Goal: Transaction & Acquisition: Purchase product/service

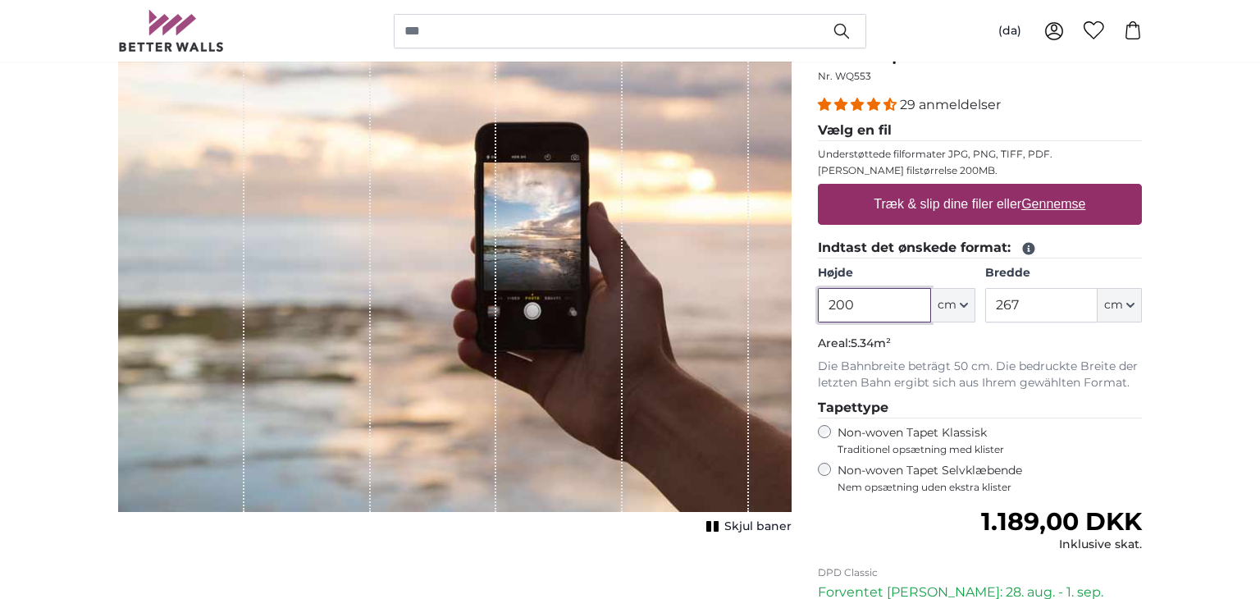
scroll to position [197, 0]
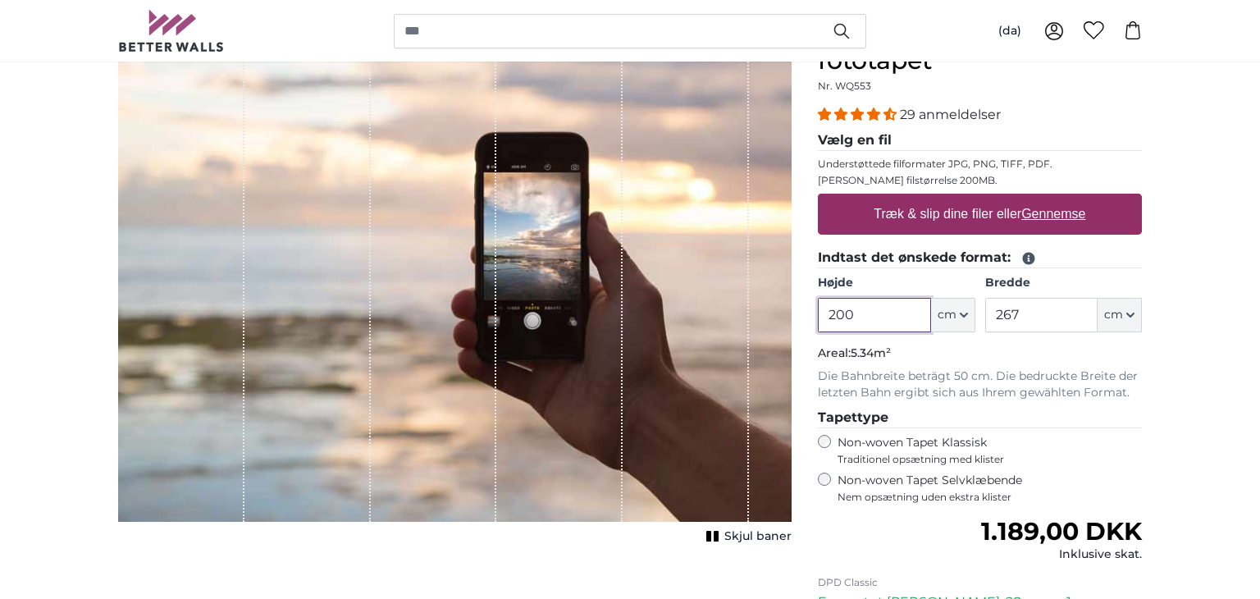
drag, startPoint x: 878, startPoint y: 317, endPoint x: 776, endPoint y: 313, distance: 101.8
click at [776, 313] on product-detail "Afbryd Beskær billede Skjul baner Eget billede som fototapet Nr. WQ553 29 anmel…" at bounding box center [630, 387] width 1050 height 795
type input "110"
drag, startPoint x: 1030, startPoint y: 318, endPoint x: 962, endPoint y: 317, distance: 68.1
click at [962, 317] on div "Højde 110 ft cm Centimeter (cm) Inches (inch) Feet (ft. in.) [GEOGRAPHIC_DATA] …" at bounding box center [980, 303] width 324 height 57
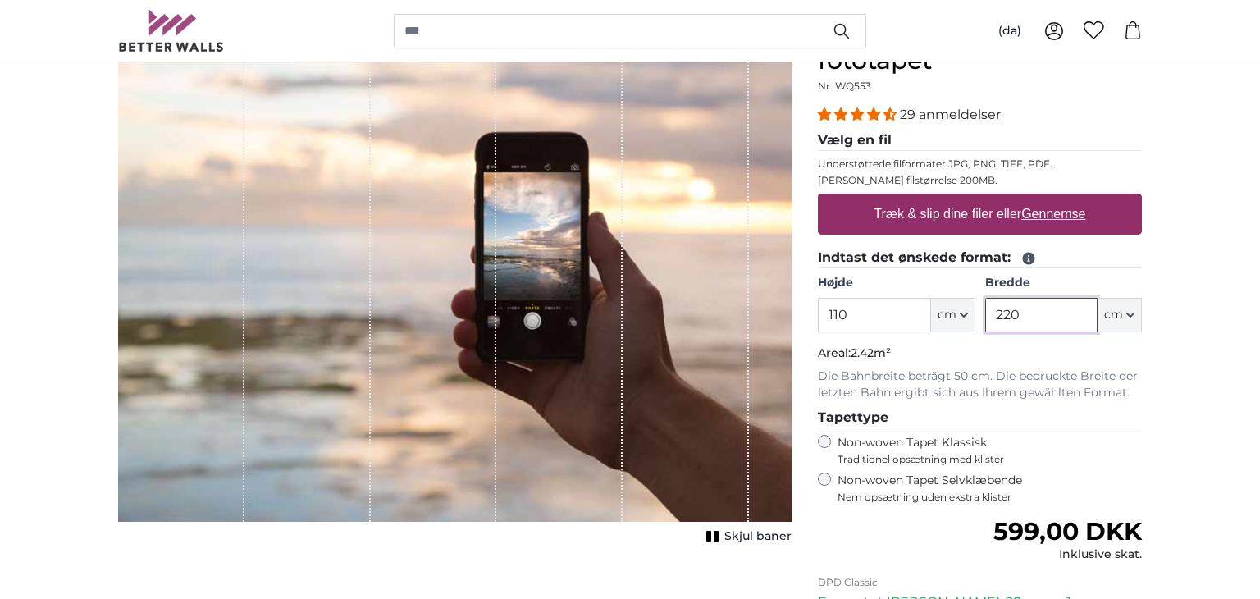
type input "220"
click at [1044, 216] on u "Gennemse" at bounding box center [1053, 214] width 64 height 14
click at [1044, 199] on input "Træk & slip dine filer [PERSON_NAME] Gennemse" at bounding box center [980, 196] width 324 height 5
type input "**********"
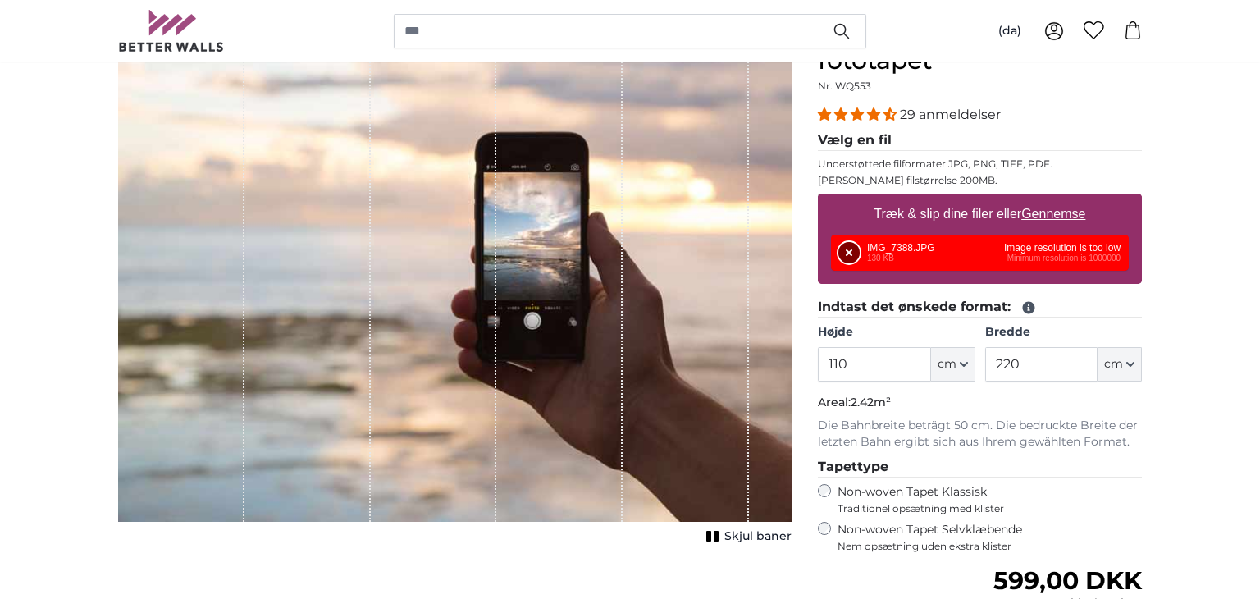
click at [842, 246] on button "Fjern" at bounding box center [848, 252] width 21 height 21
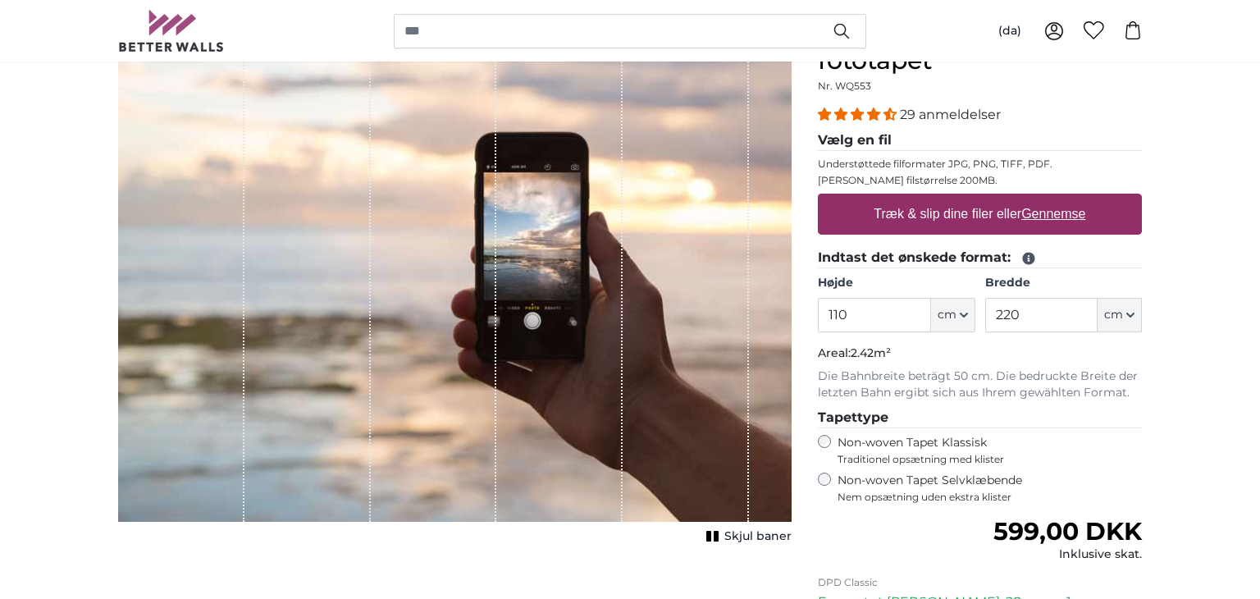
click at [1057, 204] on label "Træk & slip dine filer [PERSON_NAME] Gennemse" at bounding box center [980, 214] width 225 height 33
click at [1057, 199] on input "Træk & slip dine filer [PERSON_NAME] Gennemse" at bounding box center [980, 196] width 324 height 5
type input "**********"
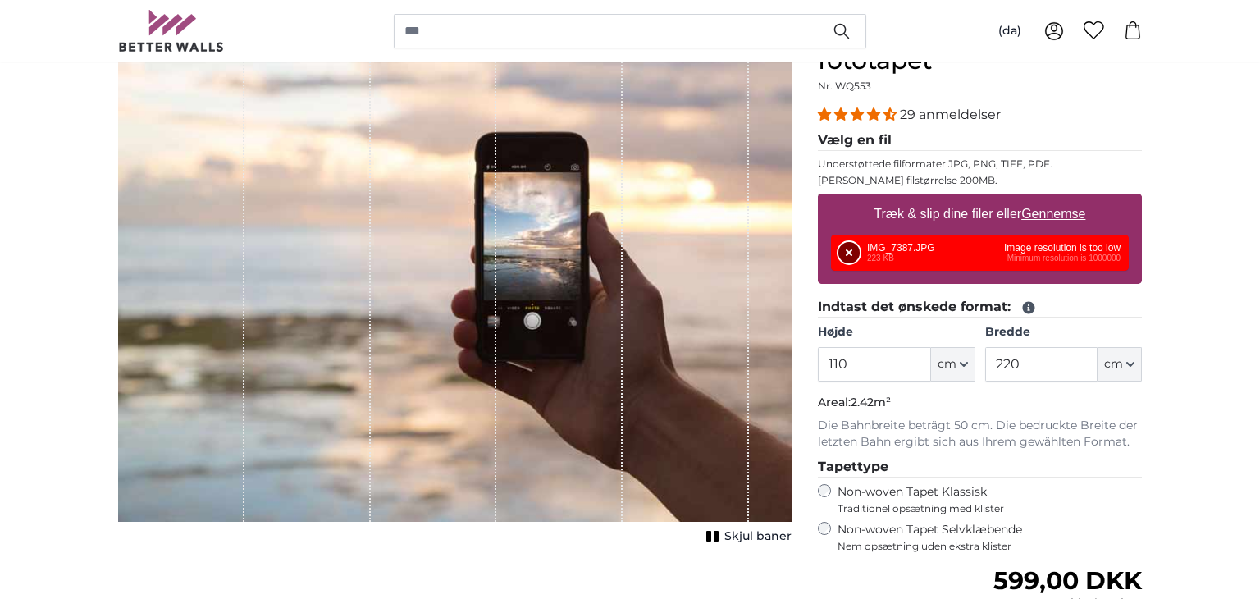
click at [838, 254] on button "Fjern" at bounding box center [848, 252] width 21 height 21
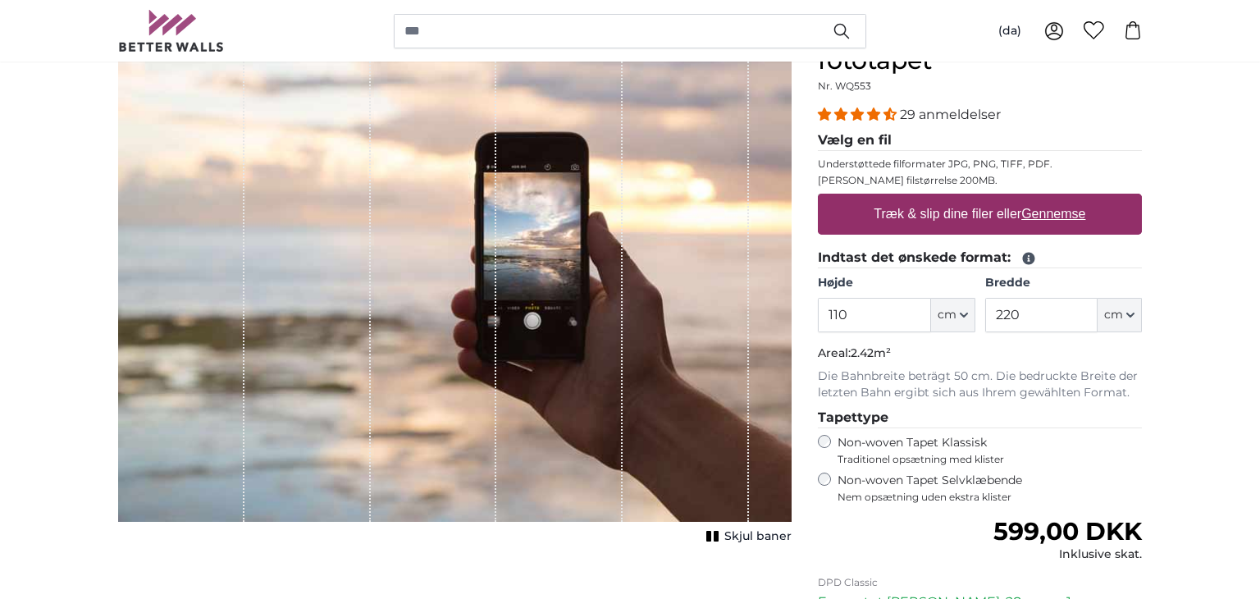
click at [1063, 213] on u "Gennemse" at bounding box center [1053, 214] width 64 height 14
click at [1063, 199] on input "Træk & slip dine filer [PERSON_NAME] Gennemse" at bounding box center [980, 196] width 324 height 5
type input "**********"
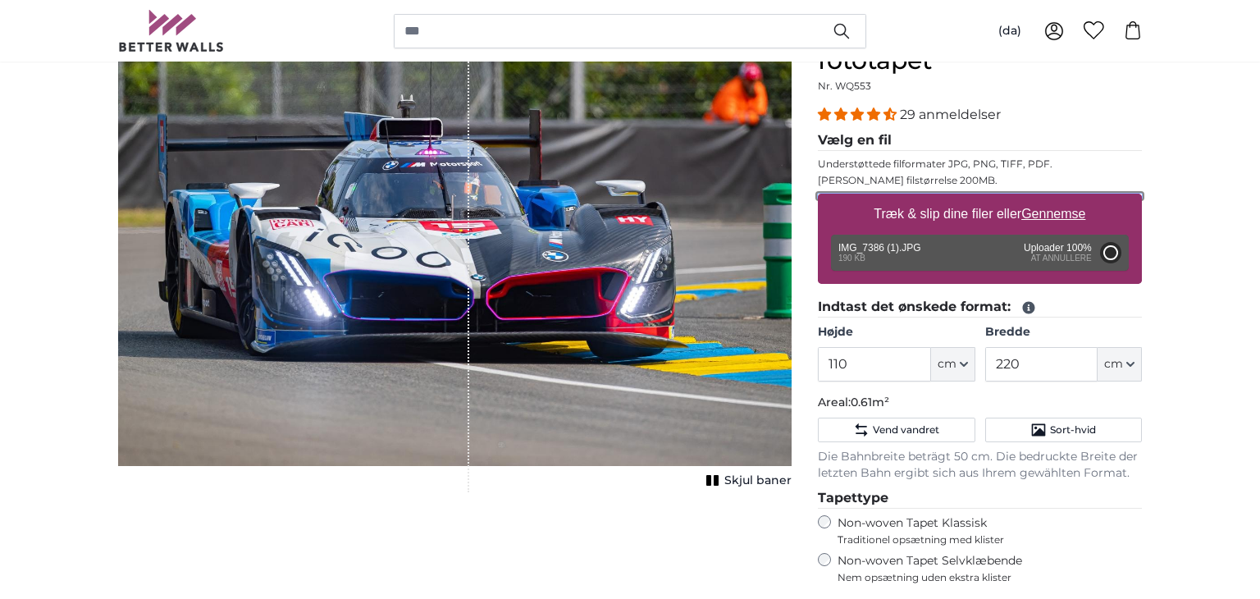
type input "64"
type input "96"
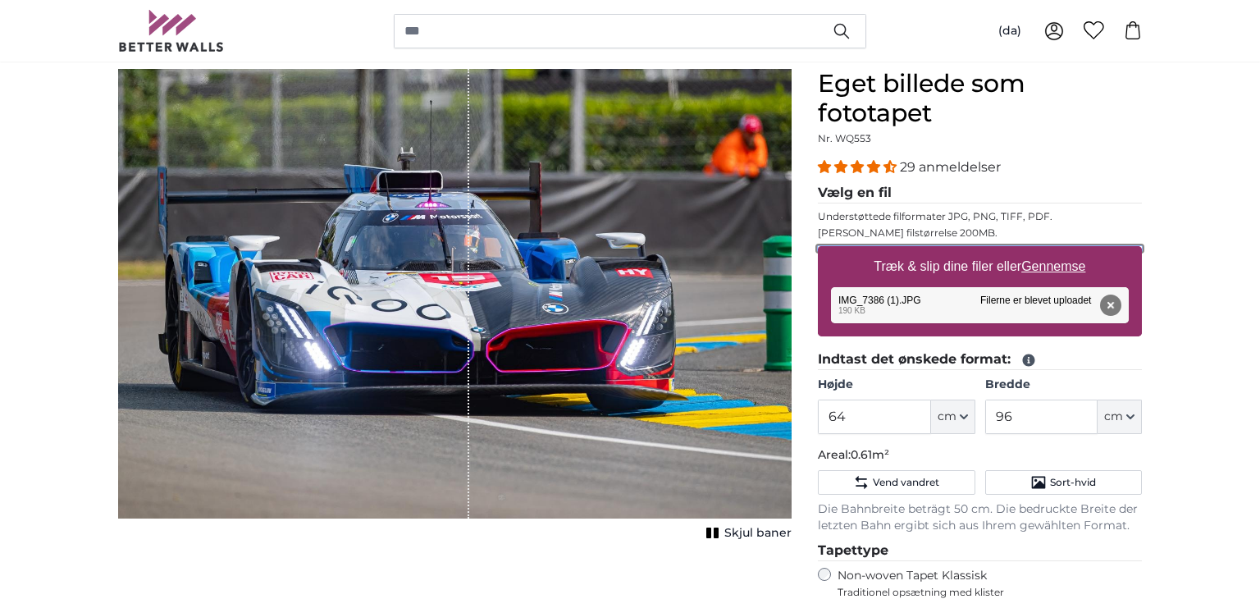
scroll to position [154, 0]
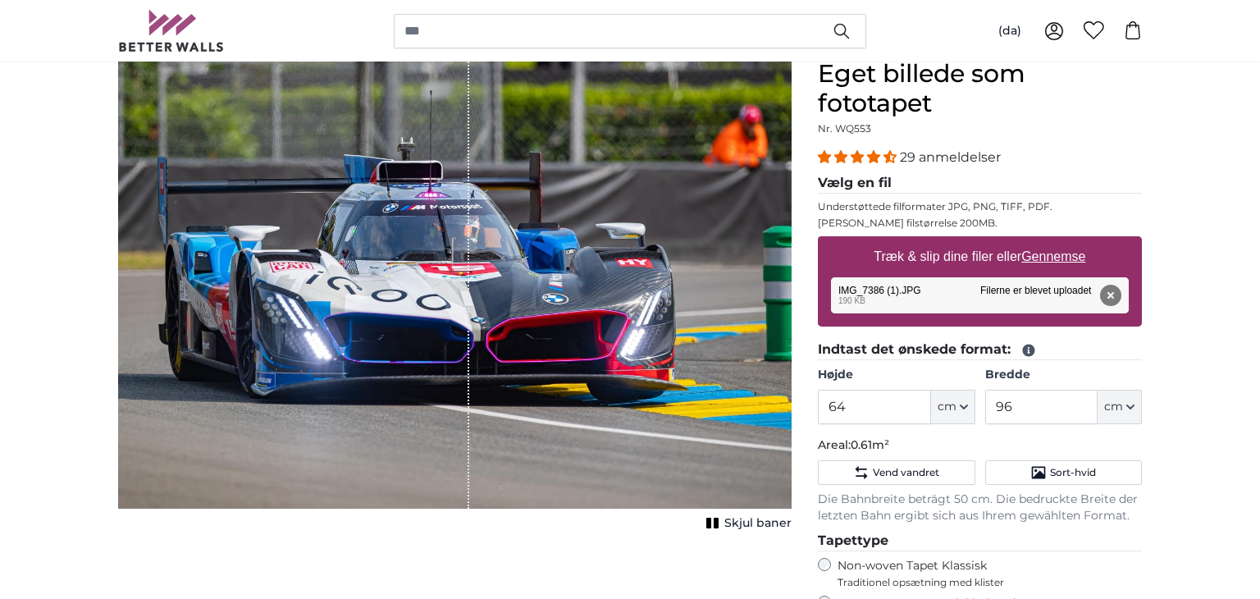
click at [711, 518] on rect "1 of 1" at bounding box center [708, 523] width 5 height 11
click at [953, 401] on span "cm" at bounding box center [947, 407] width 19 height 16
click at [952, 401] on span "cm" at bounding box center [947, 407] width 19 height 16
click at [892, 407] on input "64" at bounding box center [874, 407] width 112 height 34
type input "6"
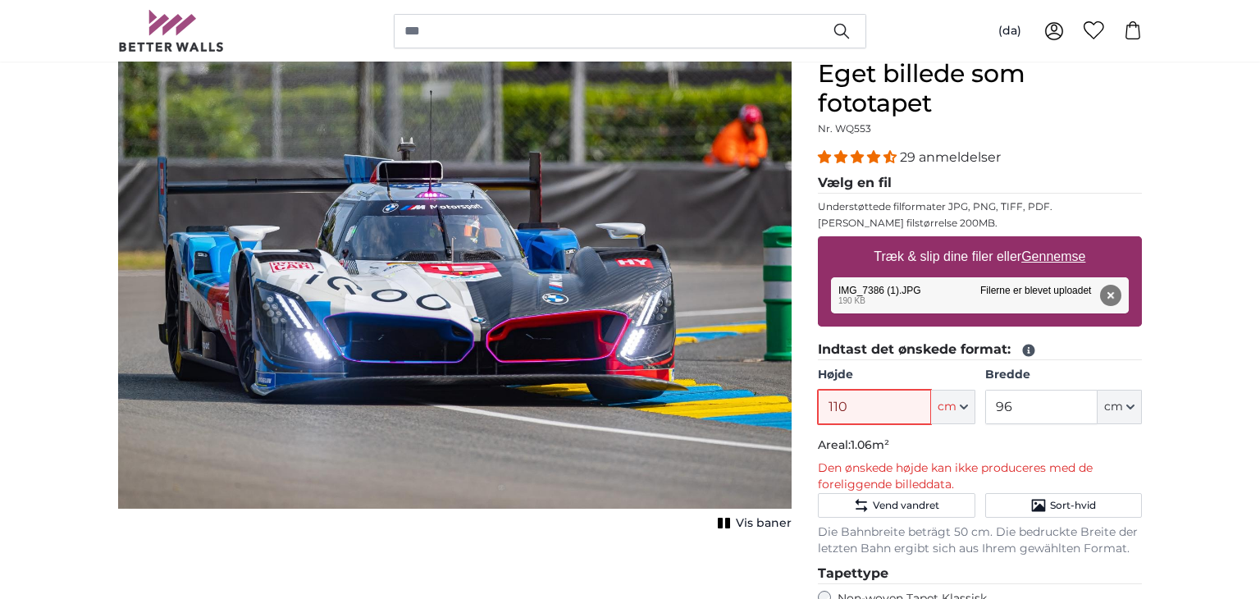
type input "110"
click at [1011, 406] on input "96" at bounding box center [1041, 407] width 112 height 34
type input "9"
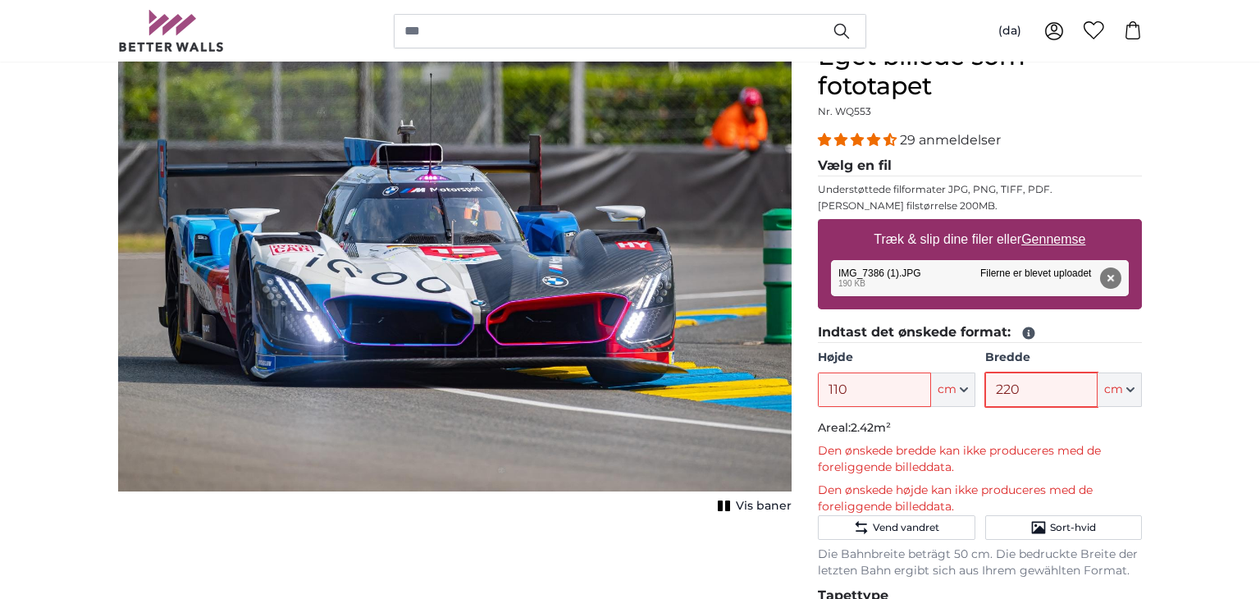
scroll to position [156, 0]
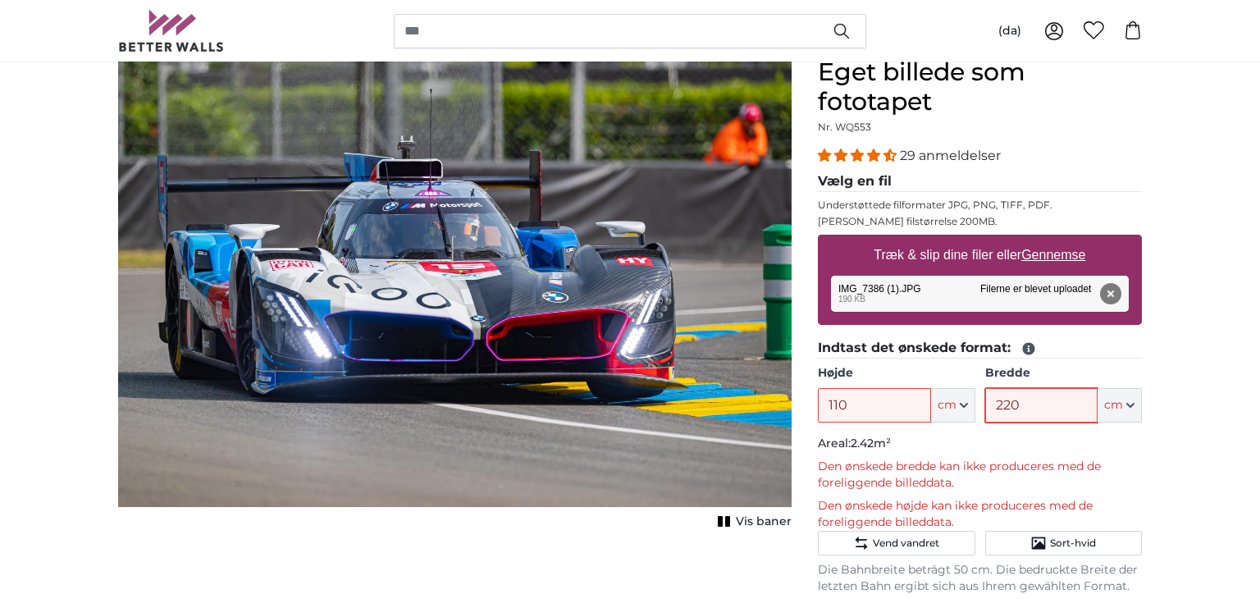
type input "220"
click at [917, 407] on input "110" at bounding box center [874, 405] width 112 height 34
type input "1"
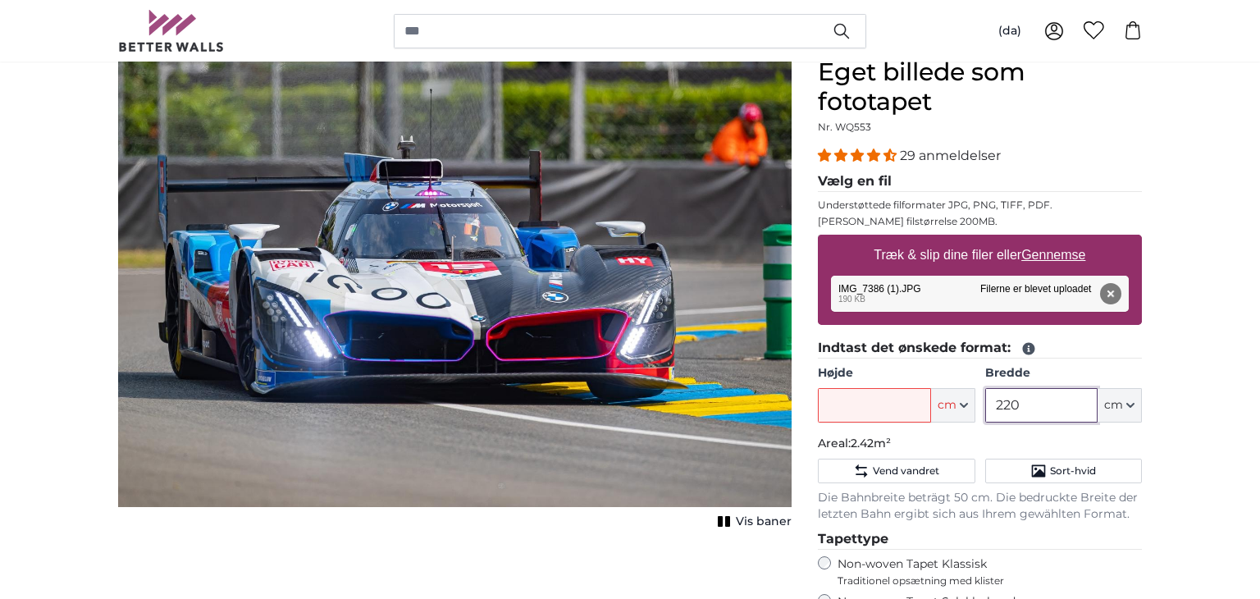
click at [1038, 399] on input "220" at bounding box center [1041, 405] width 112 height 34
type input "2"
click at [885, 414] on input "Højde" at bounding box center [874, 405] width 112 height 34
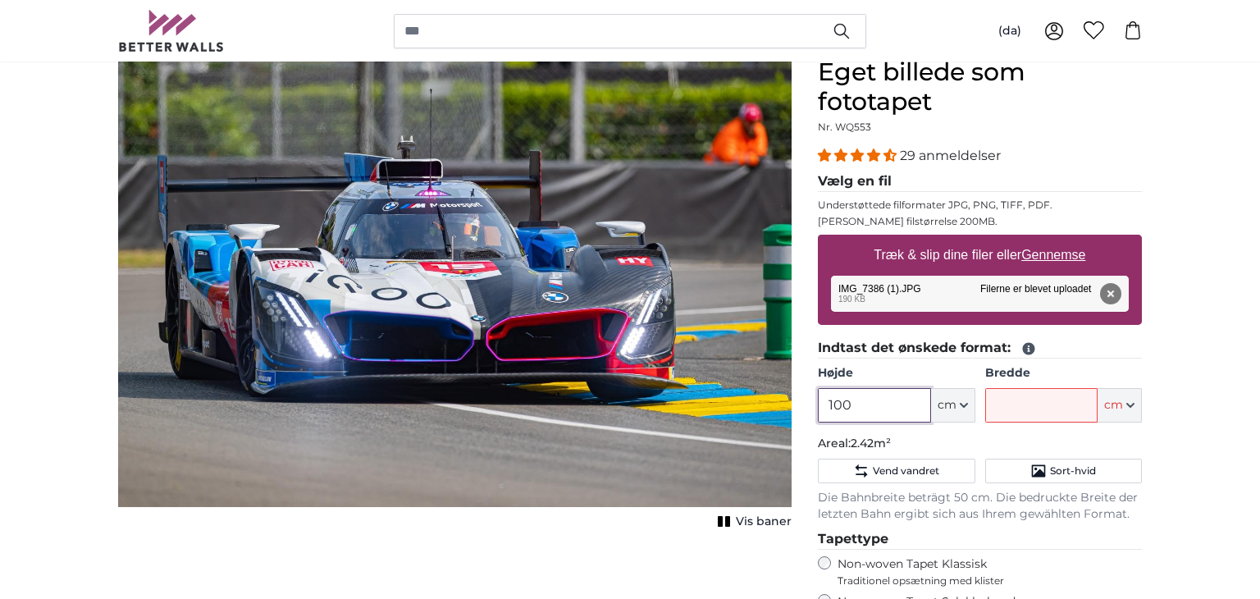
type input "100"
click at [1013, 399] on input "Bredde" at bounding box center [1041, 405] width 112 height 34
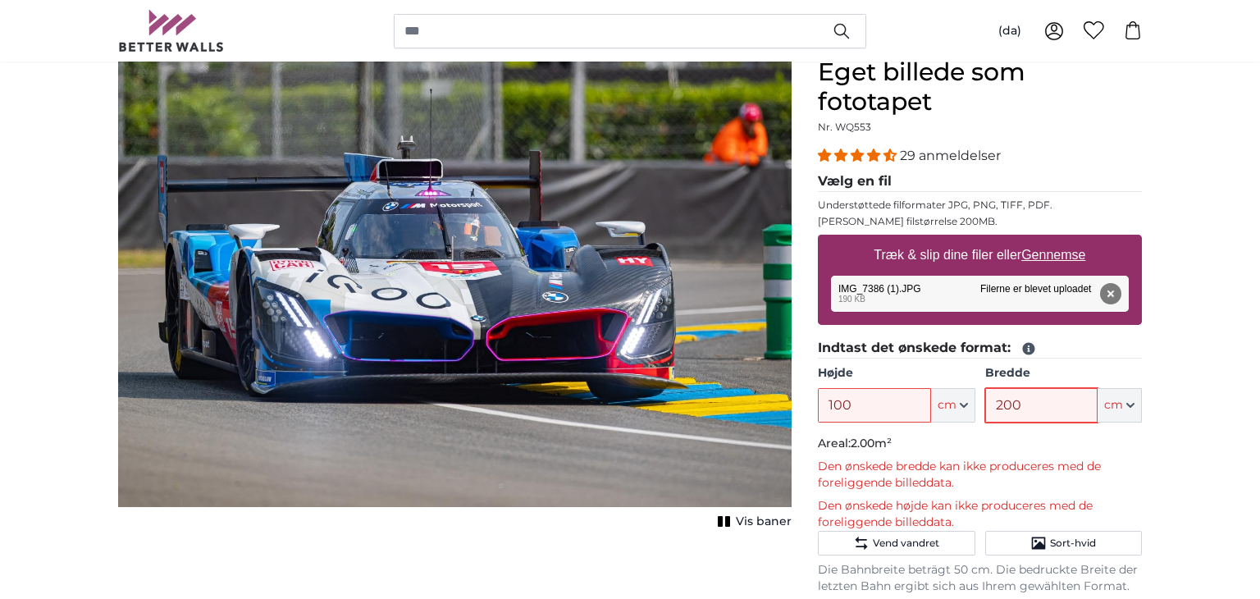
type input "200"
drag, startPoint x: 894, startPoint y: 399, endPoint x: 796, endPoint y: 405, distance: 97.8
click at [796, 405] on product-detail "Afbryd Beskær billede Vis baner Eget billede som fototapet Nr. WQ553 29 anmelde…" at bounding box center [630, 504] width 1050 height 947
type input "85"
click at [1038, 406] on input "200" at bounding box center [1041, 405] width 112 height 34
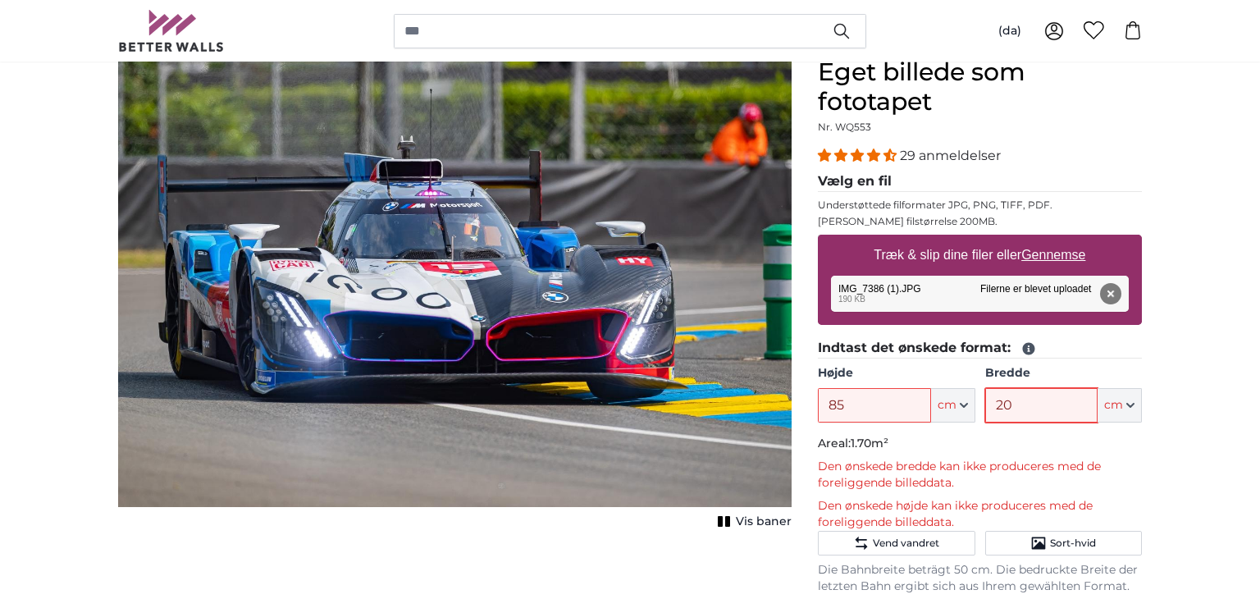
type input "2"
type input "1"
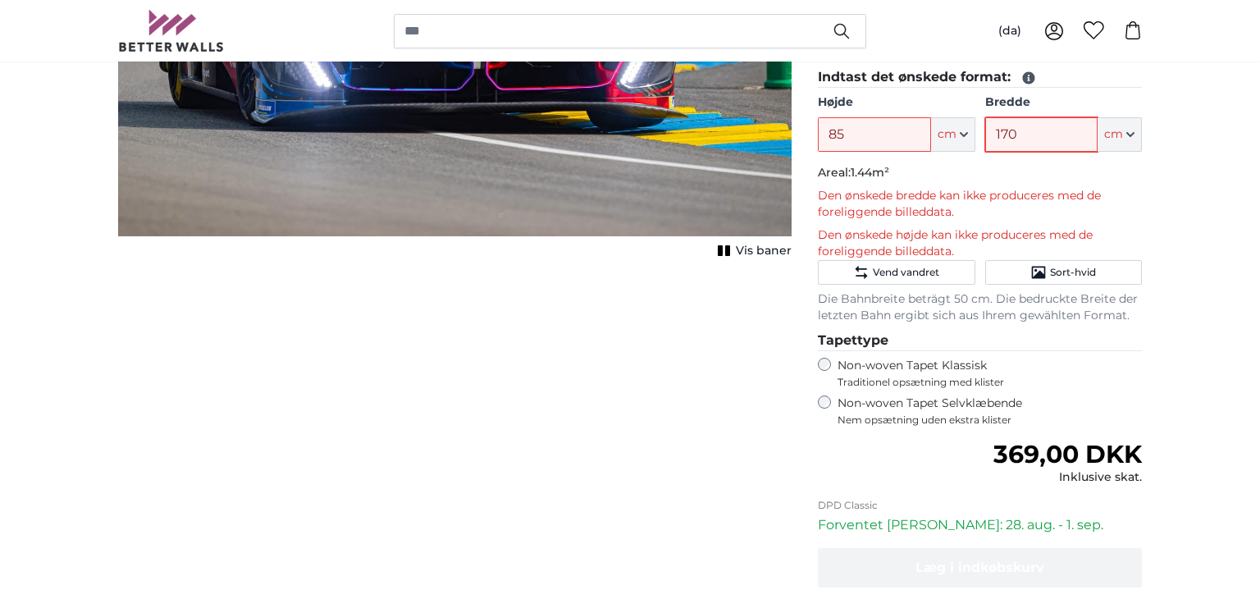
scroll to position [437, 0]
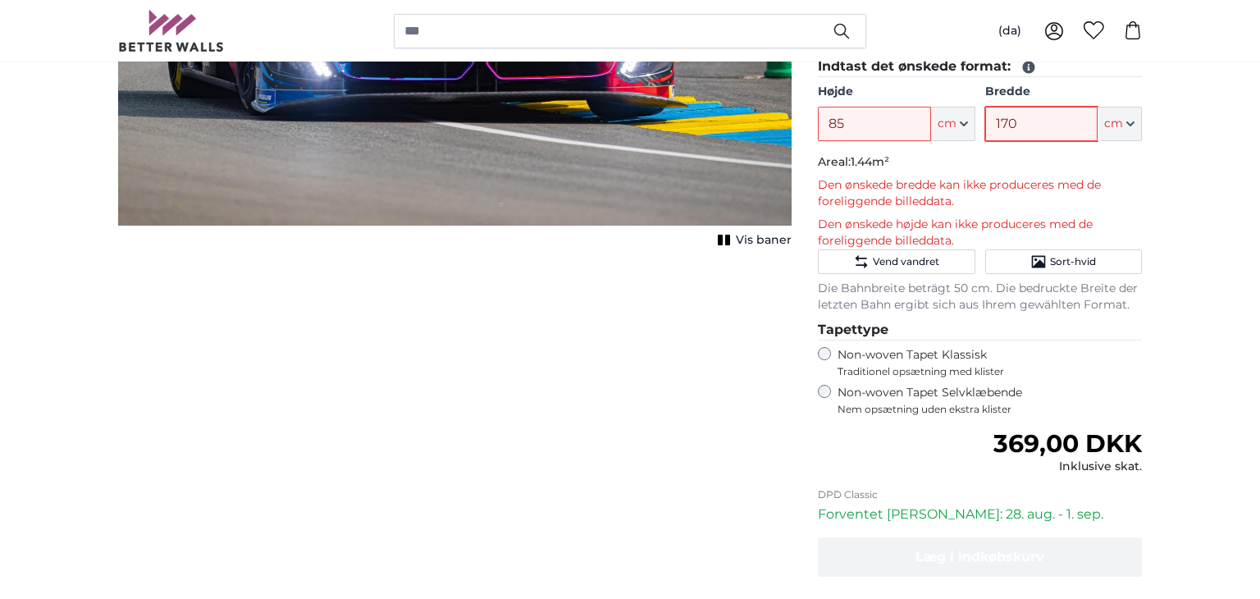
type input "170"
click at [776, 246] on span "Vis baner" at bounding box center [764, 240] width 56 height 16
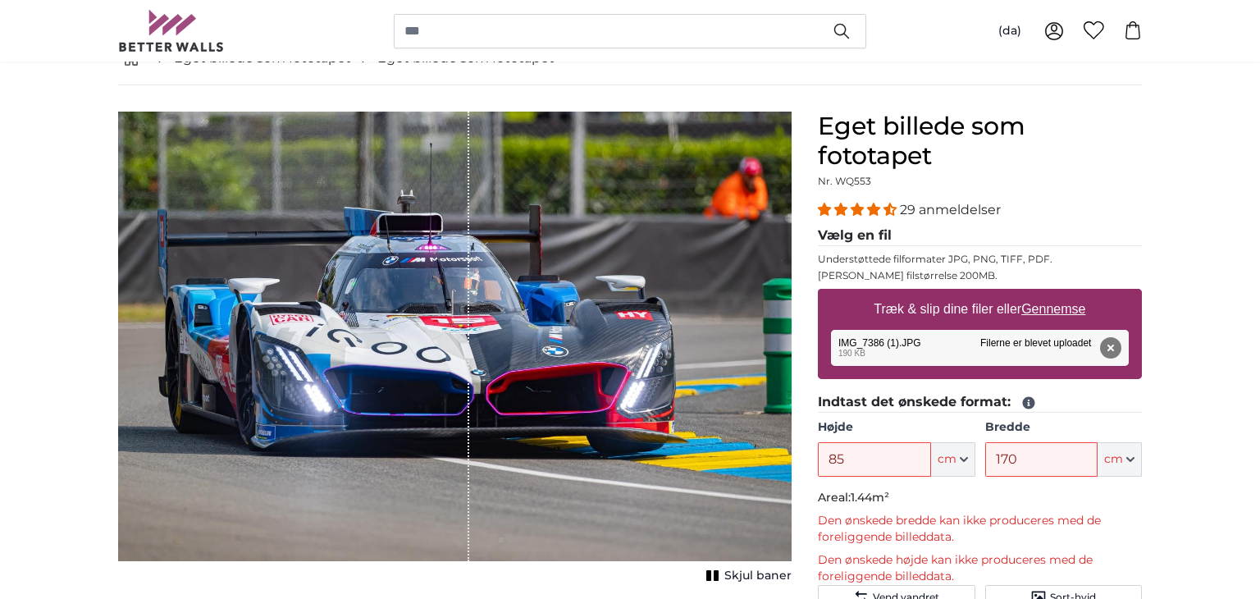
scroll to position [107, 0]
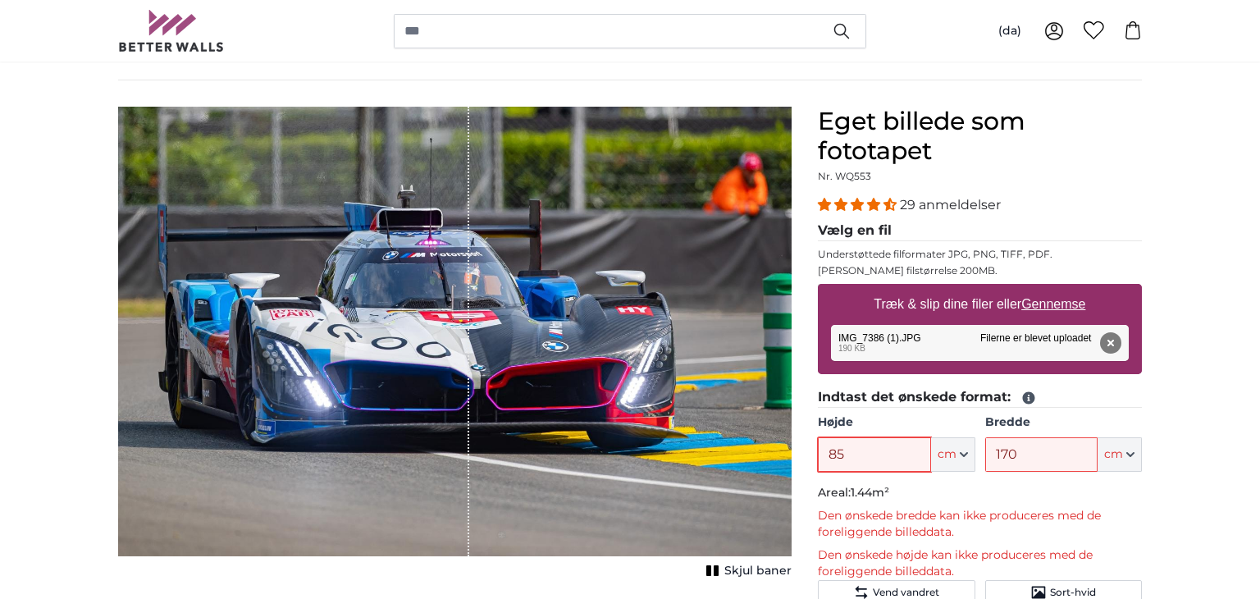
drag, startPoint x: 855, startPoint y: 440, endPoint x: 778, endPoint y: 474, distance: 84.1
click at [778, 474] on product-detail "Afbryd Beskær billede Skjul baner Eget billede som fototapet Nr. WQ553 29 anmel…" at bounding box center [630, 553] width 1050 height 947
type input "110"
click at [1022, 450] on input "170" at bounding box center [1041, 454] width 112 height 34
type input "1"
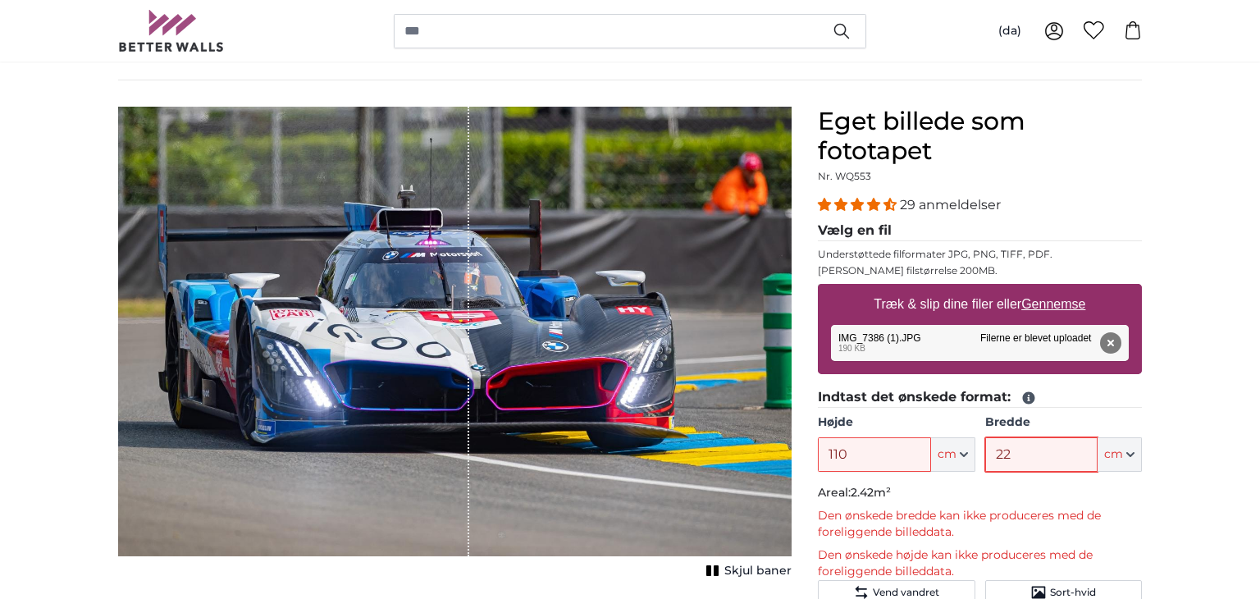
type input "2"
type input "1"
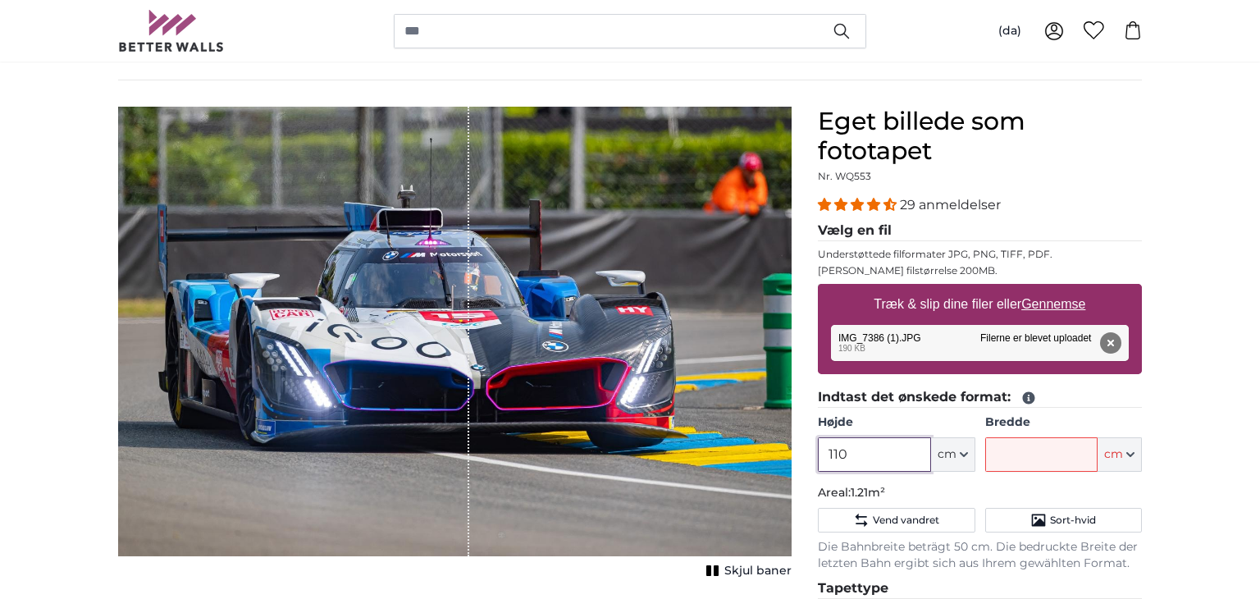
drag, startPoint x: 873, startPoint y: 441, endPoint x: 792, endPoint y: 458, distance: 82.0
click at [792, 458] on product-detail "Afbryd Beskær billede Skjul baner Eget billede som fototapet Nr. WQ553 29 anmel…" at bounding box center [630, 517] width 1050 height 875
type input "63"
click at [1015, 460] on input "Bredde" at bounding box center [1041, 454] width 112 height 34
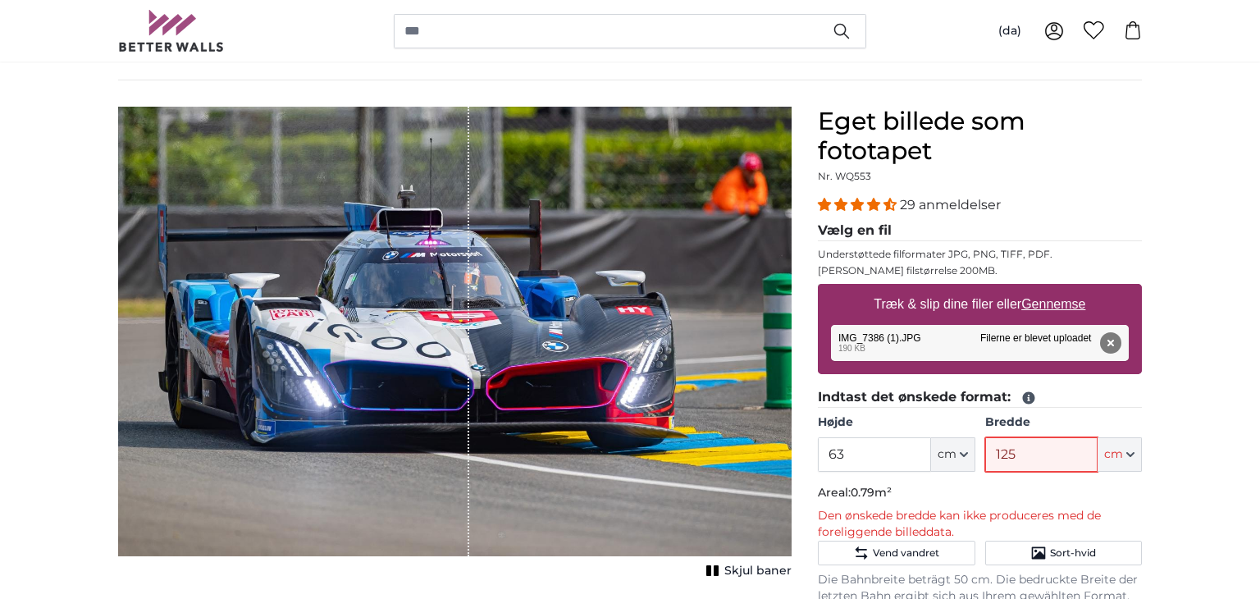
drag, startPoint x: 1034, startPoint y: 440, endPoint x: 956, endPoint y: 464, distance: 81.5
click at [956, 464] on div "Højde 63 ft cm Centimeter (cm) Inches (inch) Feet (ft. in.) [GEOGRAPHIC_DATA] 1…" at bounding box center [980, 442] width 324 height 57
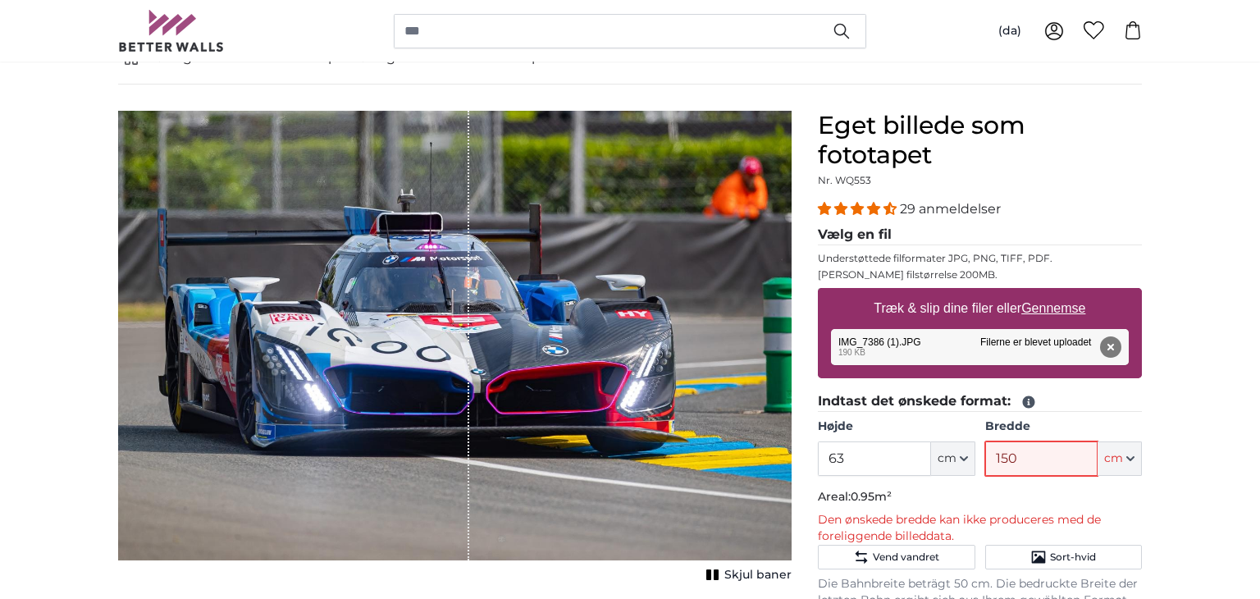
scroll to position [123, 0]
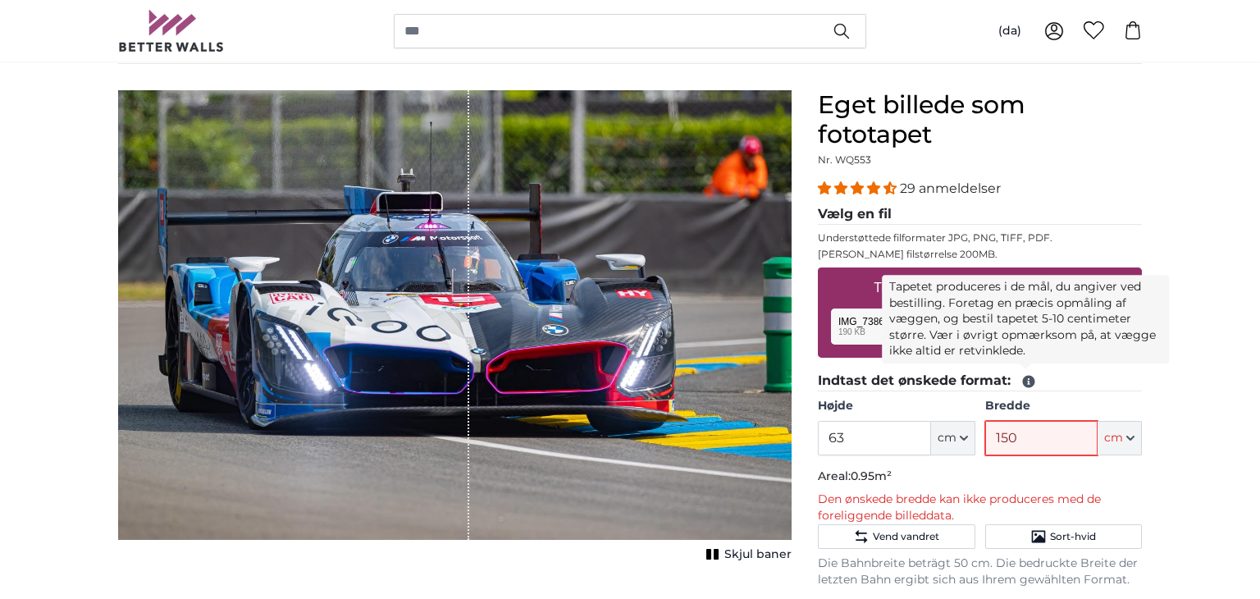
type input "150"
click at [1028, 380] on icon at bounding box center [1029, 382] width 12 height 12
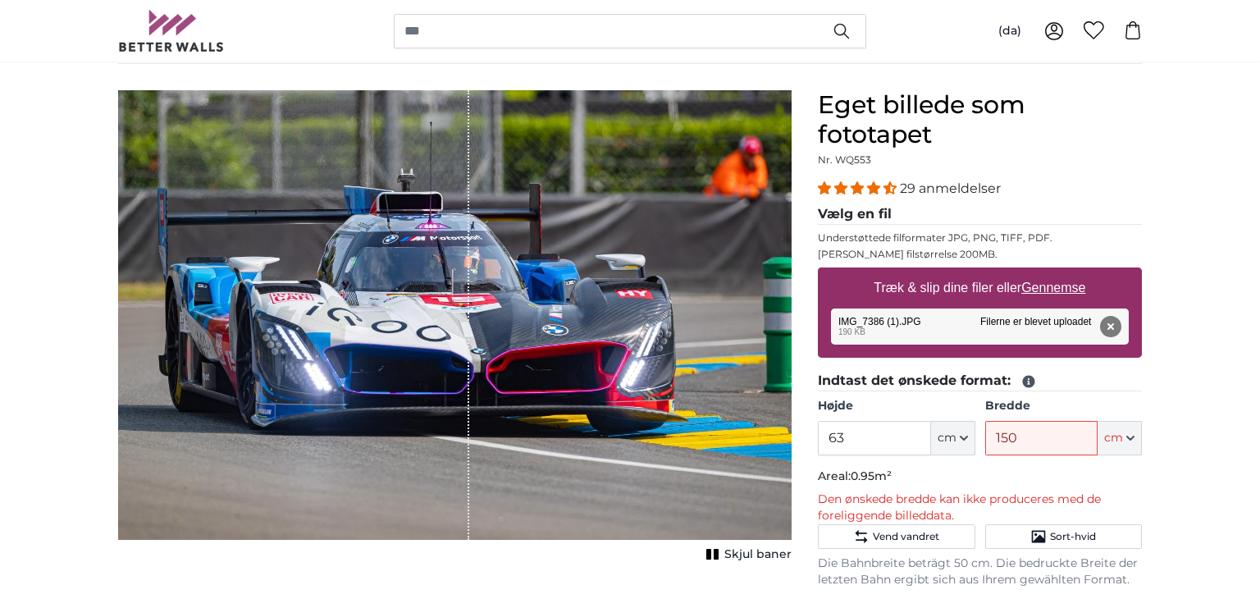
click at [1028, 380] on icon at bounding box center [1029, 382] width 12 height 12
click at [1112, 322] on button "Fjern" at bounding box center [1110, 326] width 21 height 21
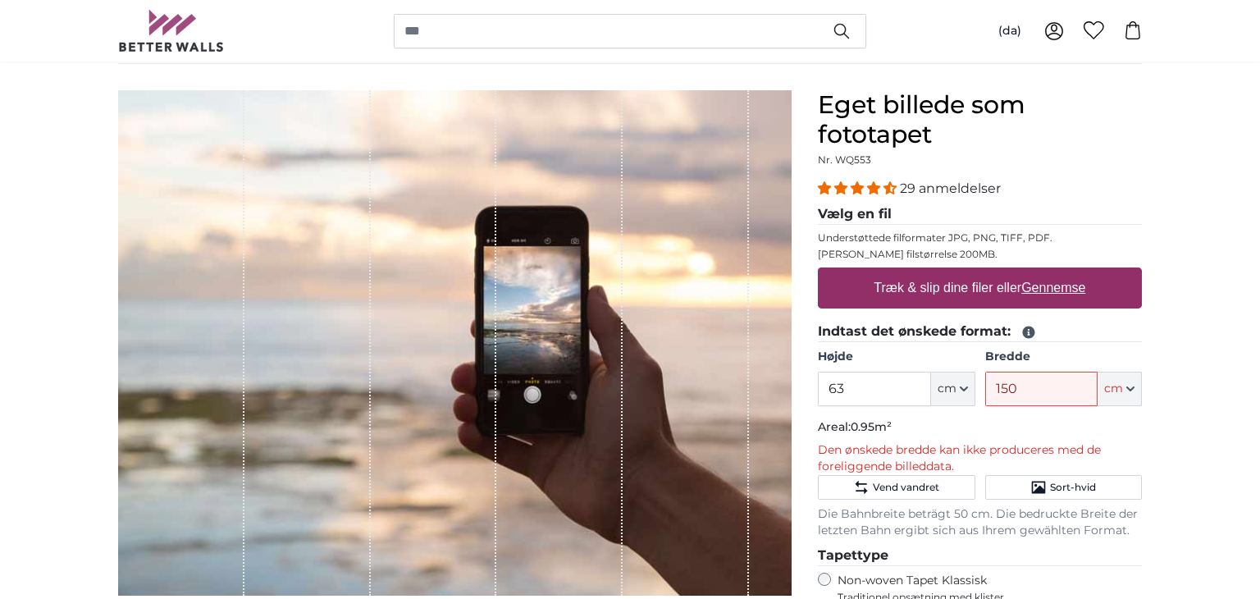
click at [1057, 287] on u "Gennemse" at bounding box center [1053, 288] width 64 height 14
click at [1057, 272] on input "Træk & slip dine filer [PERSON_NAME] Gennemse" at bounding box center [980, 269] width 324 height 5
type input "**********"
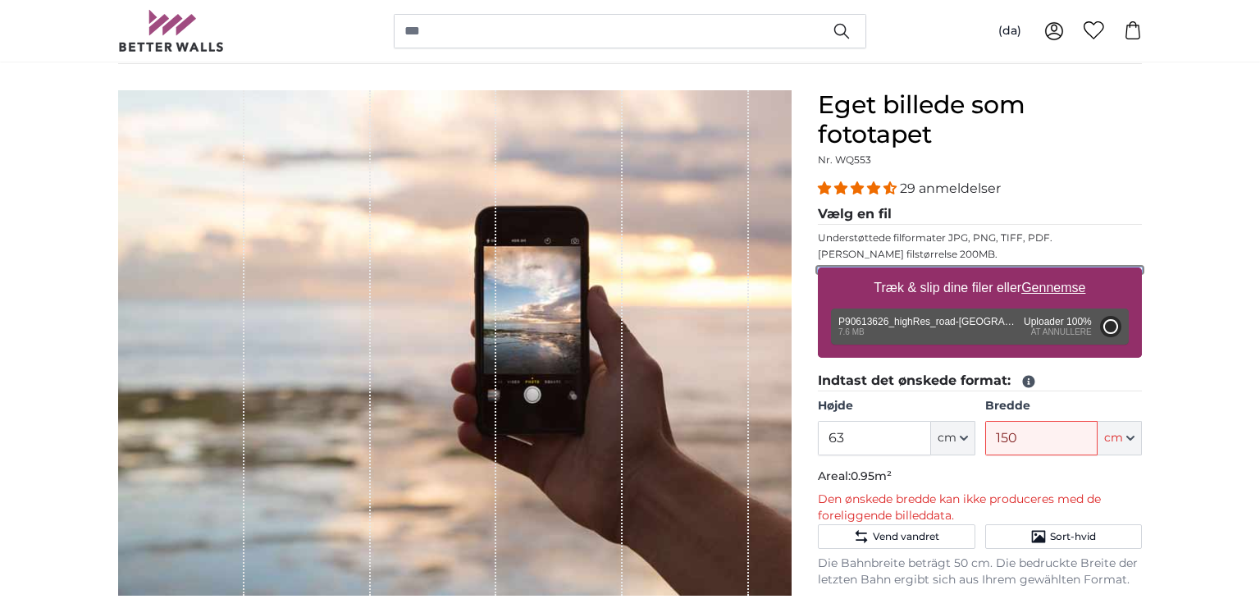
type input "200"
type input "344"
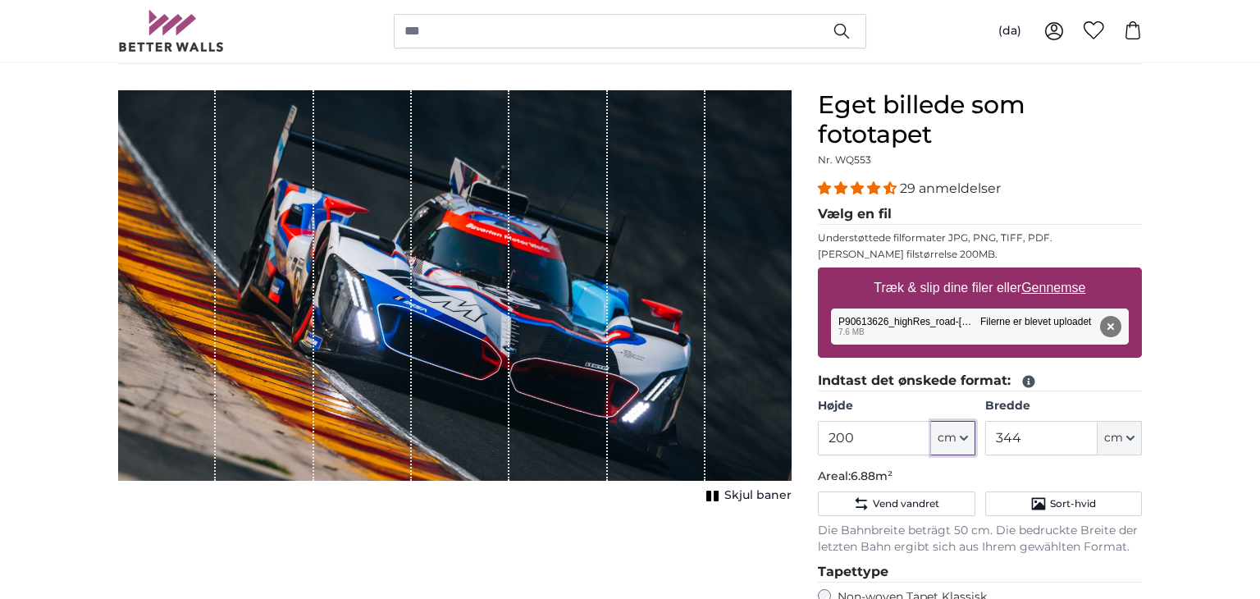
click at [950, 432] on span "cm" at bounding box center [947, 438] width 19 height 16
click at [897, 442] on input "200" at bounding box center [874, 438] width 112 height 34
type input "2"
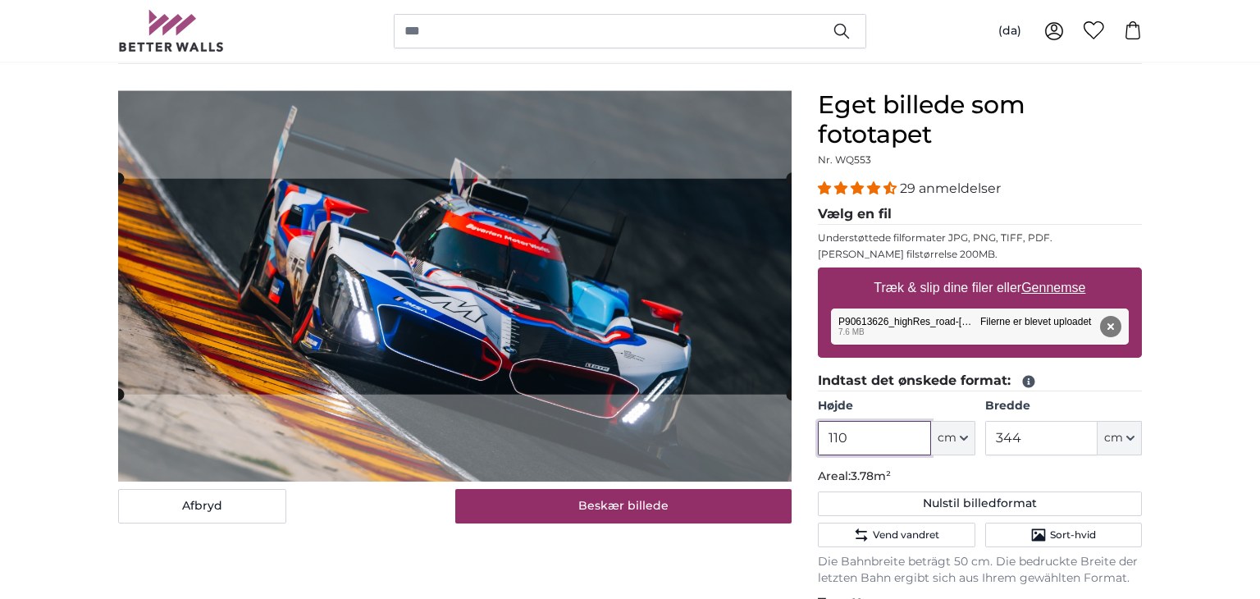
type input "110"
click at [1071, 429] on input "344" at bounding box center [1041, 438] width 112 height 34
type input "3"
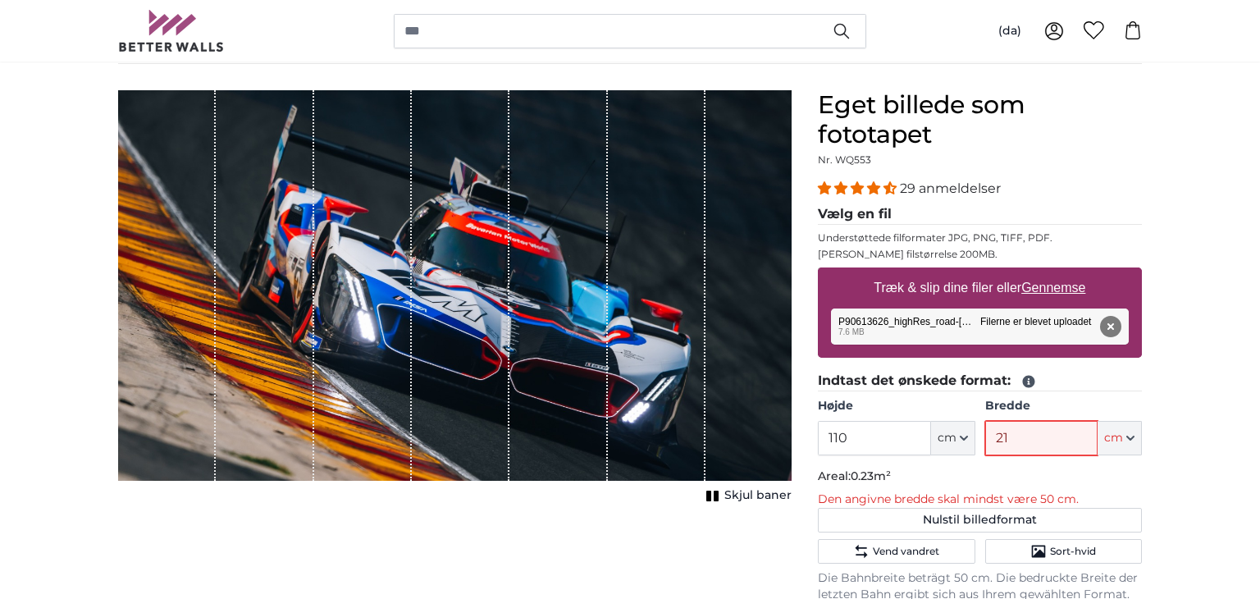
type input "210"
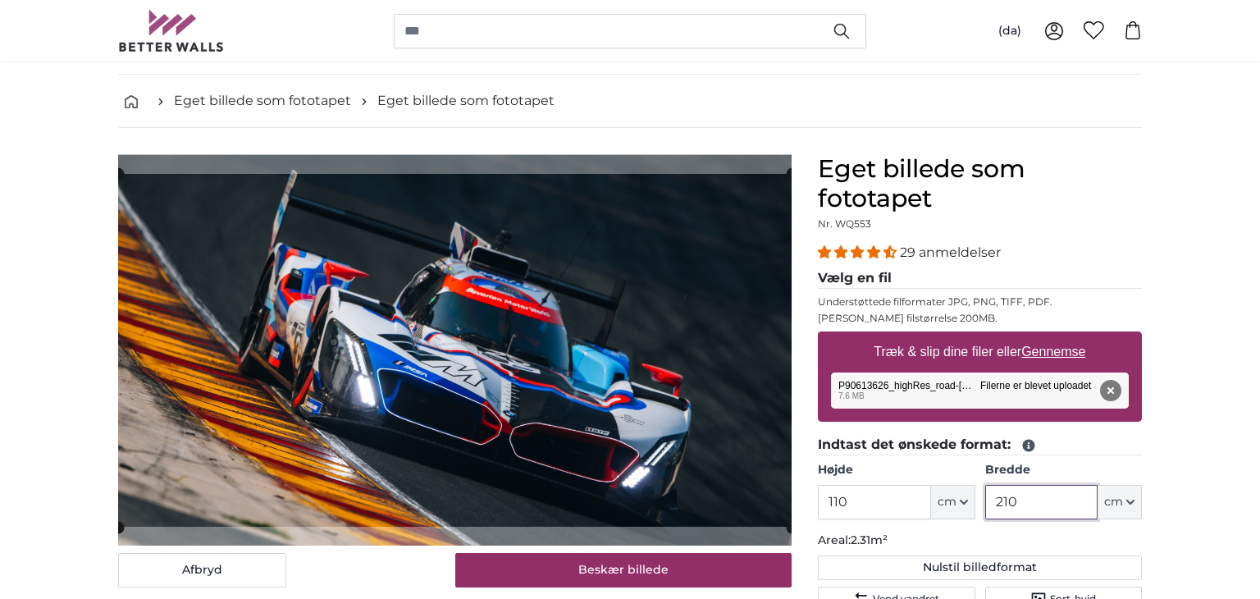
scroll to position [80, 0]
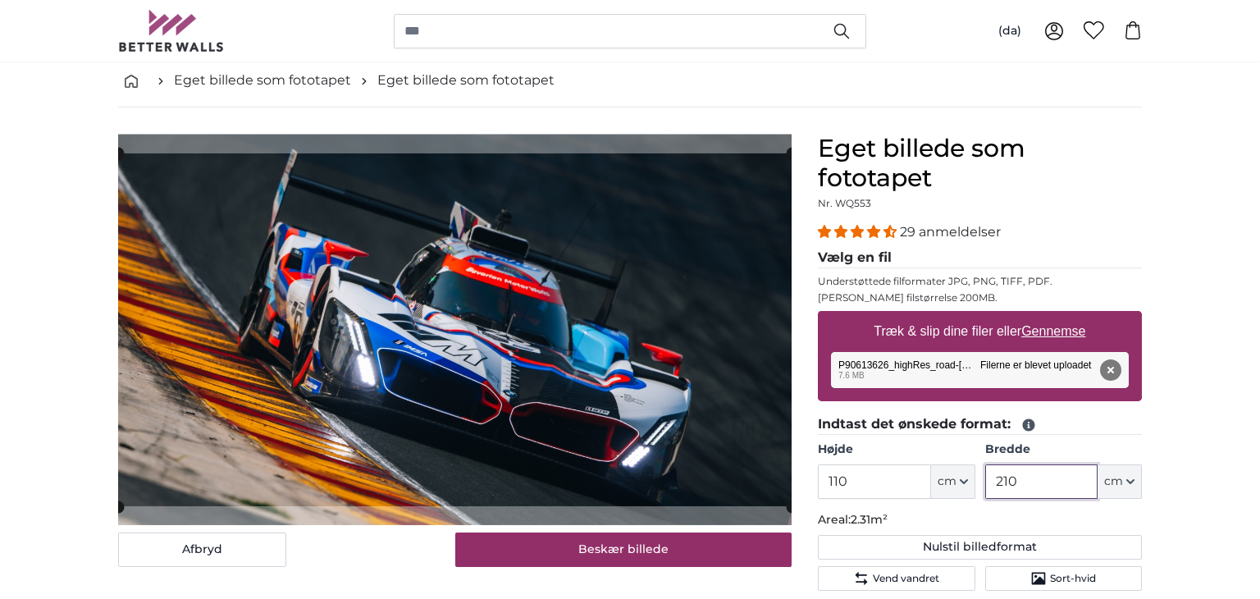
type input "210"
click at [860, 473] on input "110" at bounding box center [874, 481] width 112 height 34
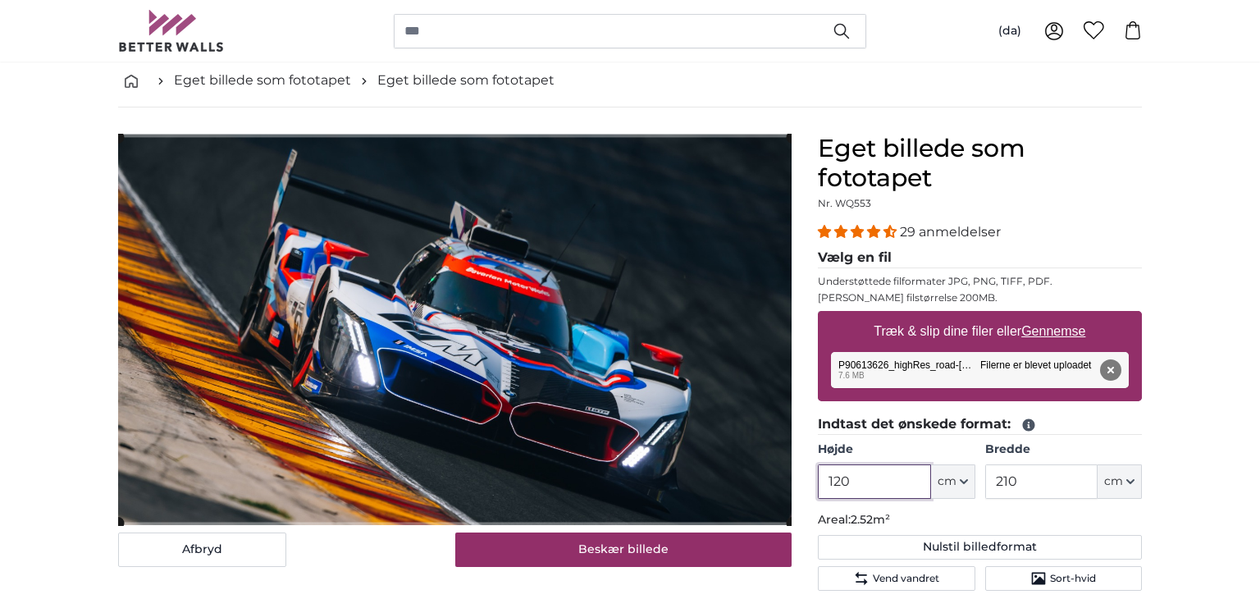
type input "120"
click at [1046, 482] on input "210" at bounding box center [1041, 481] width 112 height 34
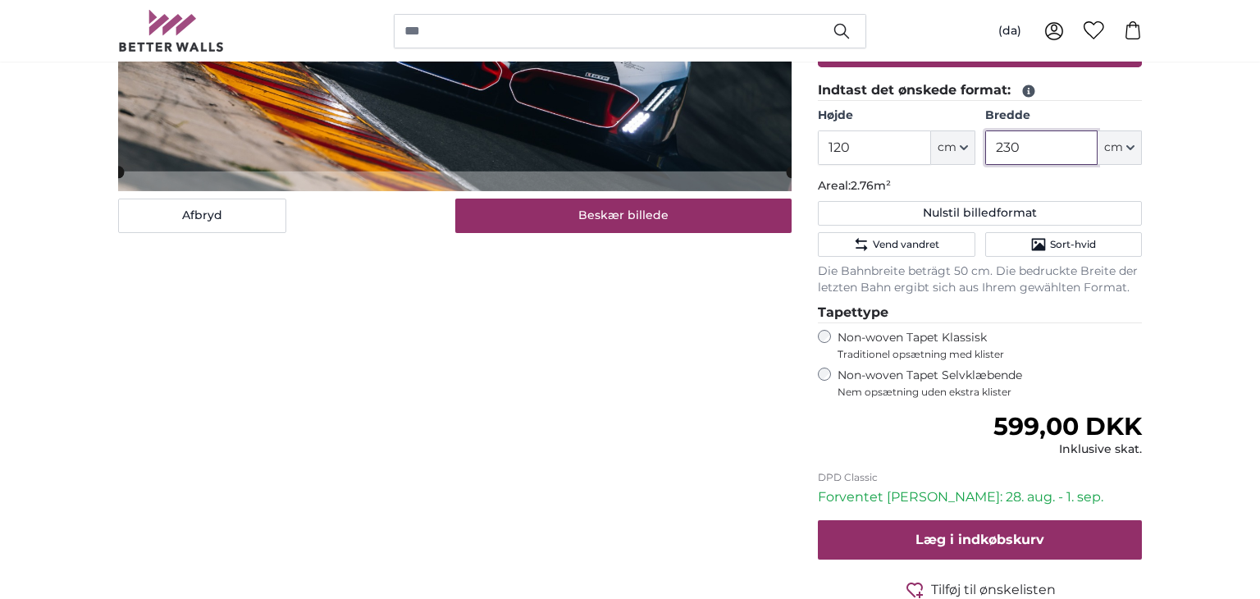
scroll to position [423, 0]
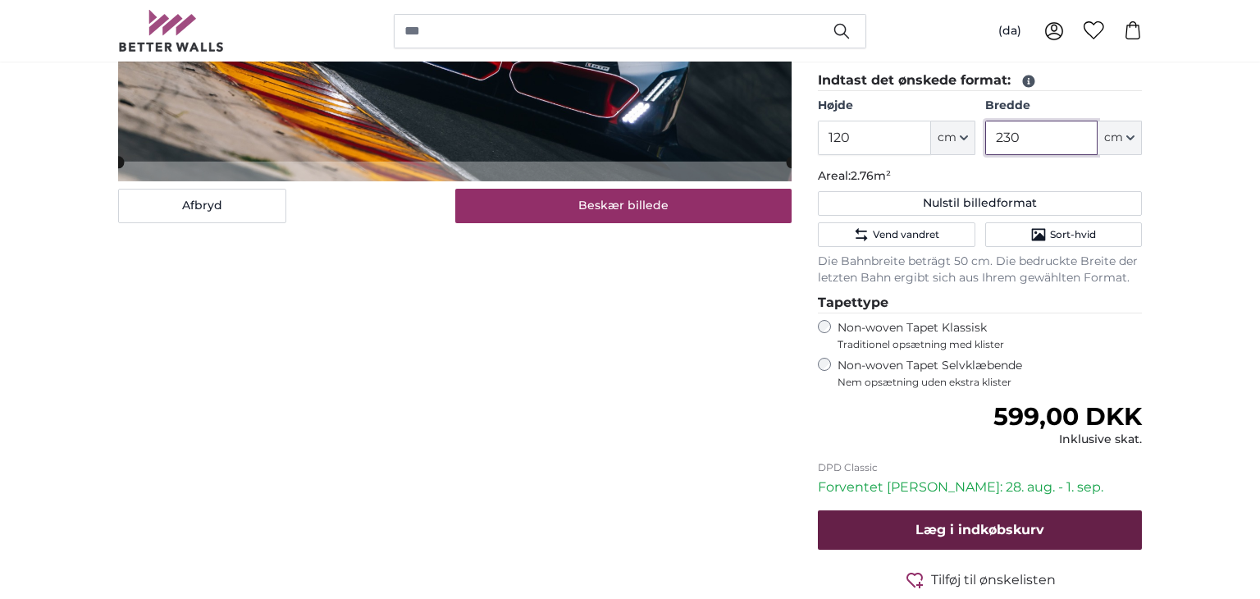
type input "230"
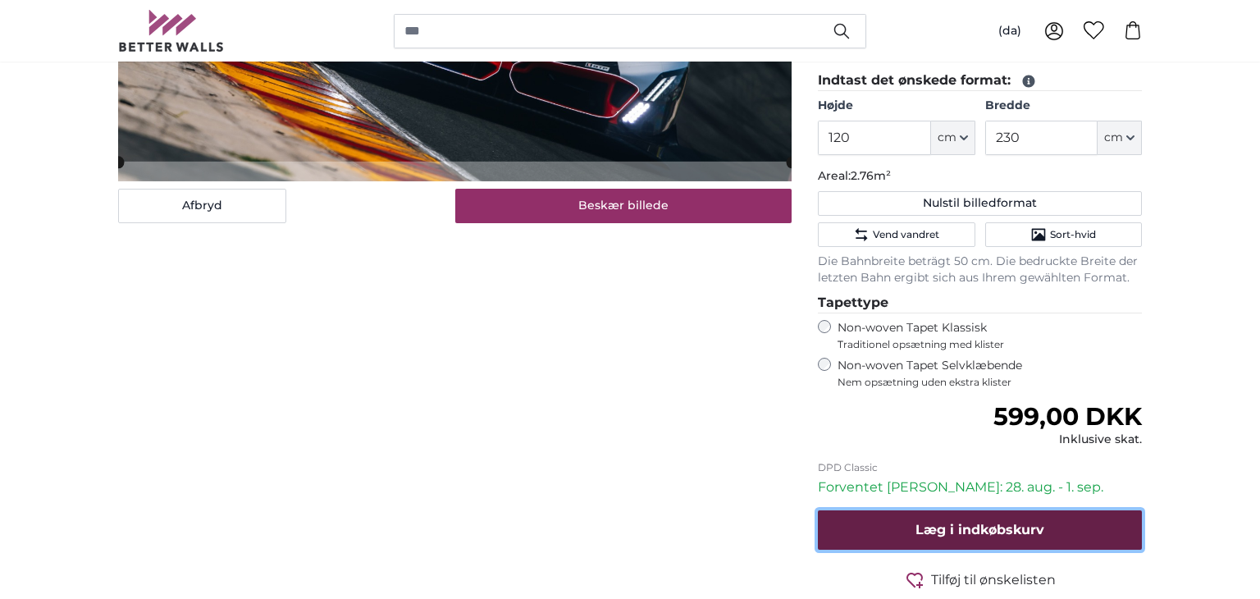
click at [991, 524] on span "Læg i indkøbskurv" at bounding box center [979, 530] width 129 height 16
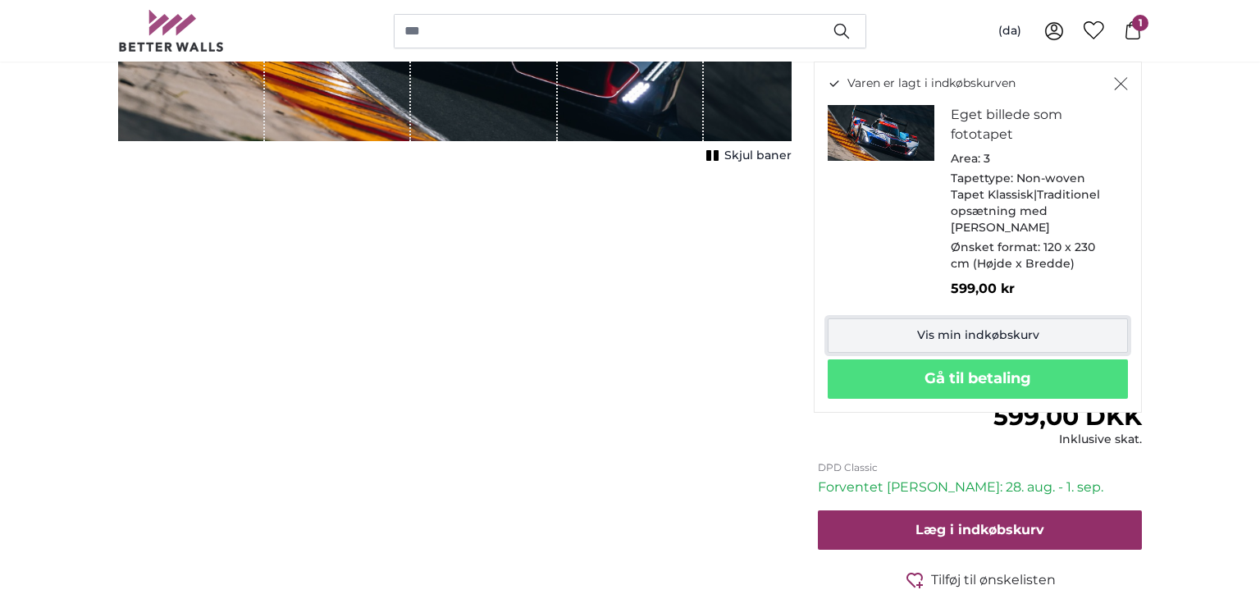
click at [979, 320] on link "Vis min indkøbskurv" at bounding box center [978, 335] width 300 height 34
